Goal: Transaction & Acquisition: Purchase product/service

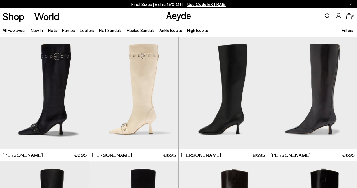
click at [20, 29] on link "All Footwear" at bounding box center [14, 30] width 23 height 5
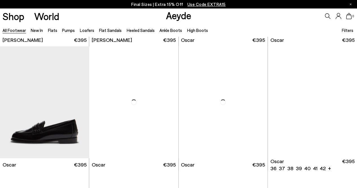
scroll to position [628, 0]
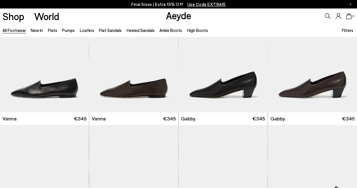
scroll to position [1129, 0]
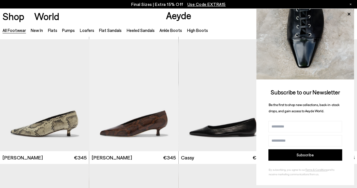
scroll to position [1752, 0]
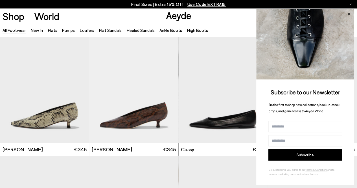
click at [350, 13] on icon at bounding box center [348, 13] width 7 height 7
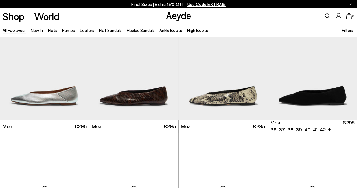
scroll to position [2152, 0]
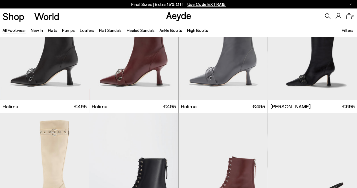
scroll to position [3279, 0]
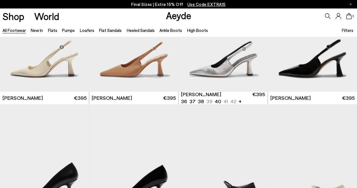
scroll to position [3661, 0]
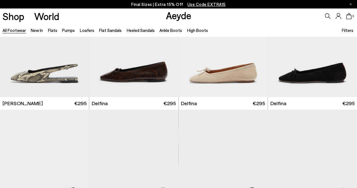
scroll to position [4869, 0]
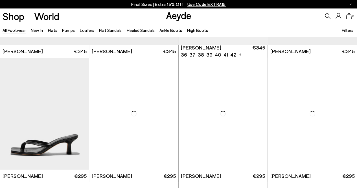
scroll to position [5228, 0]
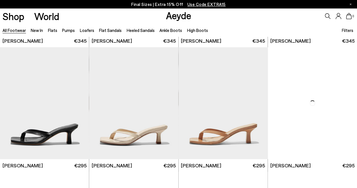
click at [157, 3] on p "Final Sizes | Extra 15% Off Use Code EXTRA15" at bounding box center [178, 4] width 95 height 7
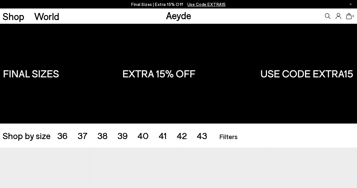
scroll to position [82, 0]
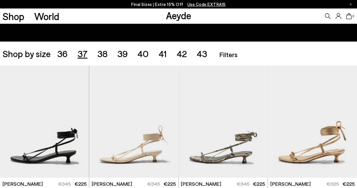
click at [82, 51] on span "37" at bounding box center [83, 53] width 10 height 11
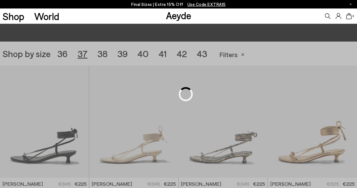
scroll to position [99, 0]
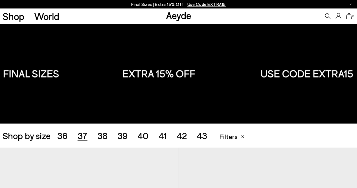
click at [60, 141] on div "Shop by size 36 37 38 39 40 41 42 43 Accessories Filters Filters Apply filters …" at bounding box center [179, 135] width 353 height 16
click at [60, 139] on span "36" at bounding box center [62, 135] width 10 height 11
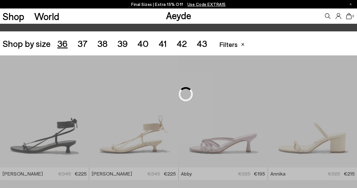
scroll to position [99, 0]
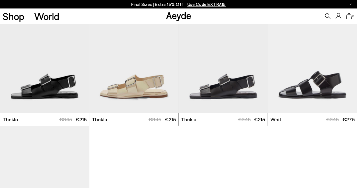
scroll to position [1889, 0]
